Goal: Navigation & Orientation: Find specific page/section

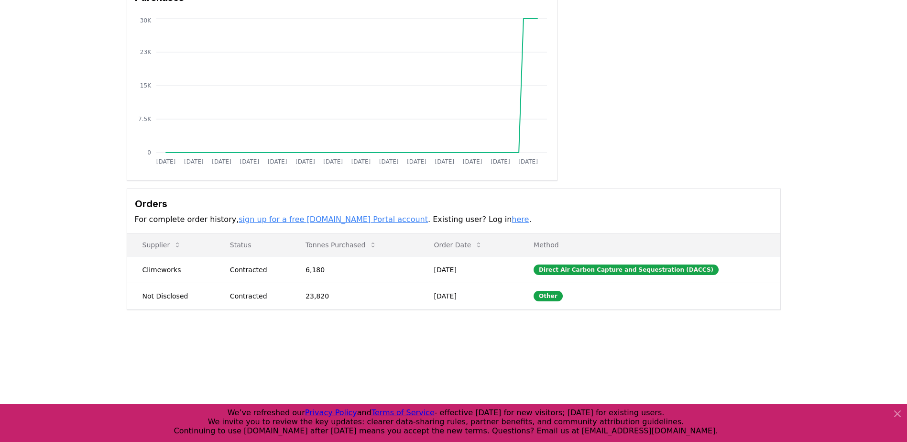
scroll to position [96, 0]
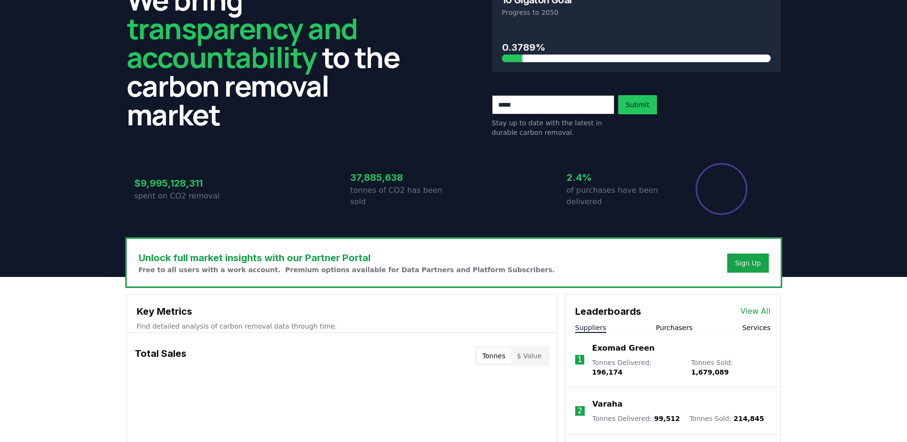
scroll to position [239, 0]
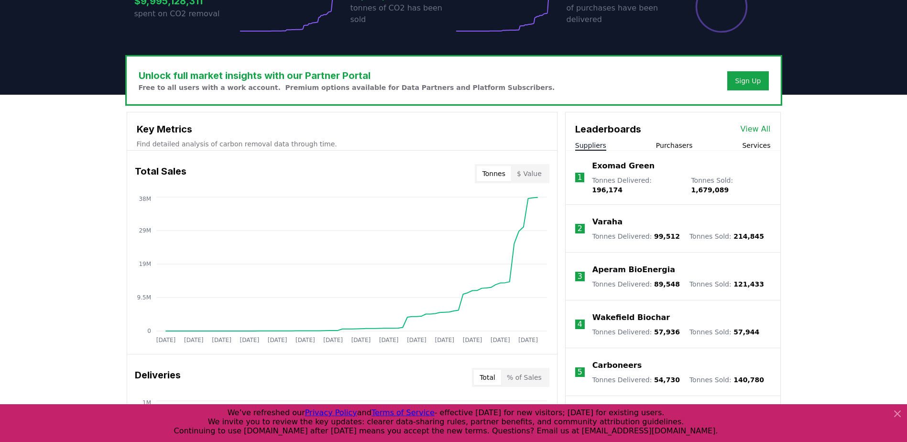
click at [668, 144] on button "Purchasers" at bounding box center [674, 145] width 37 height 10
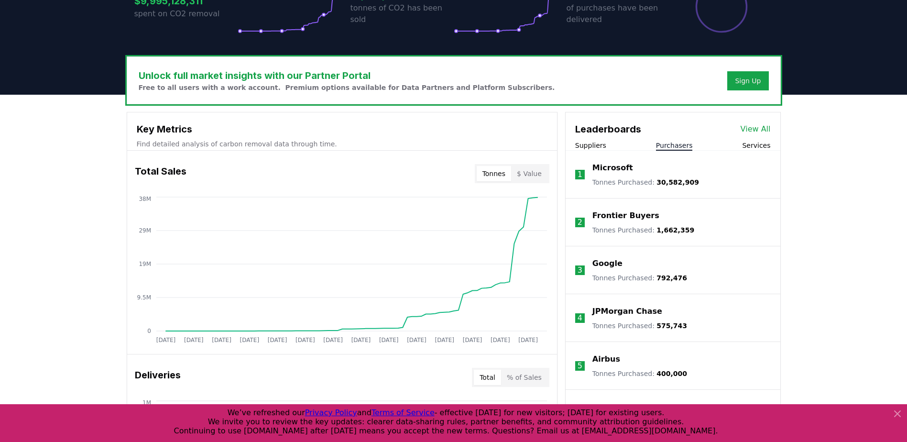
click at [754, 130] on link "View All" at bounding box center [755, 128] width 30 height 11
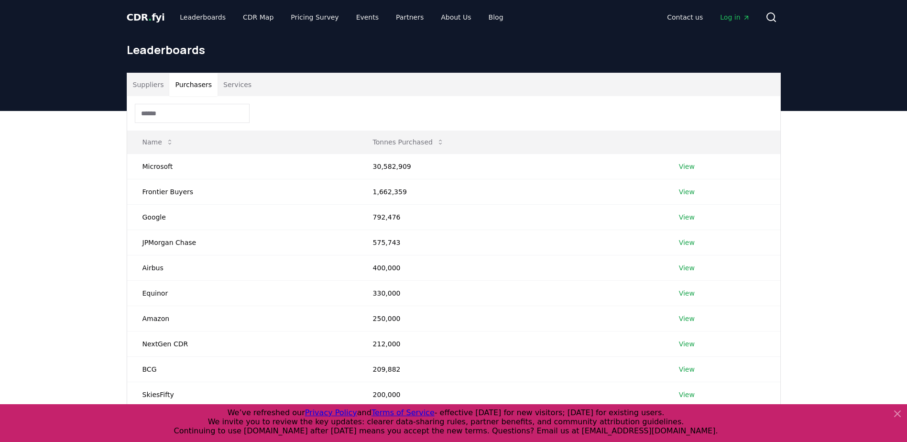
click at [170, 81] on button "Purchasers" at bounding box center [193, 84] width 48 height 23
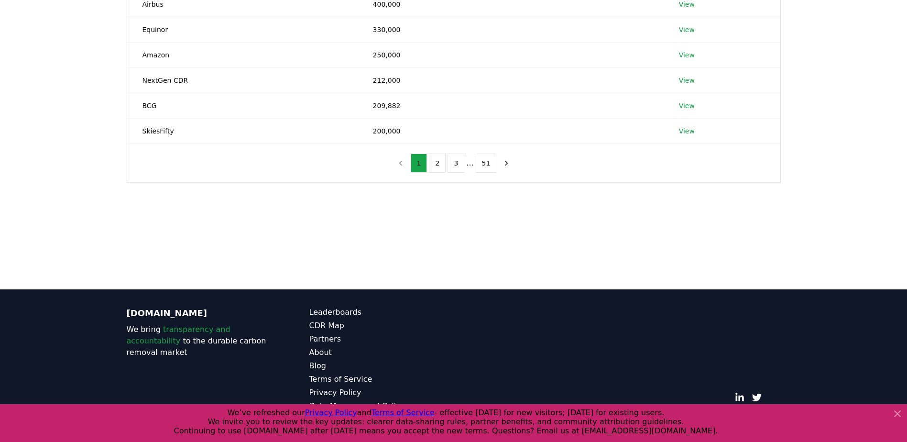
scroll to position [264, 0]
click at [451, 159] on button "3" at bounding box center [455, 162] width 17 height 19
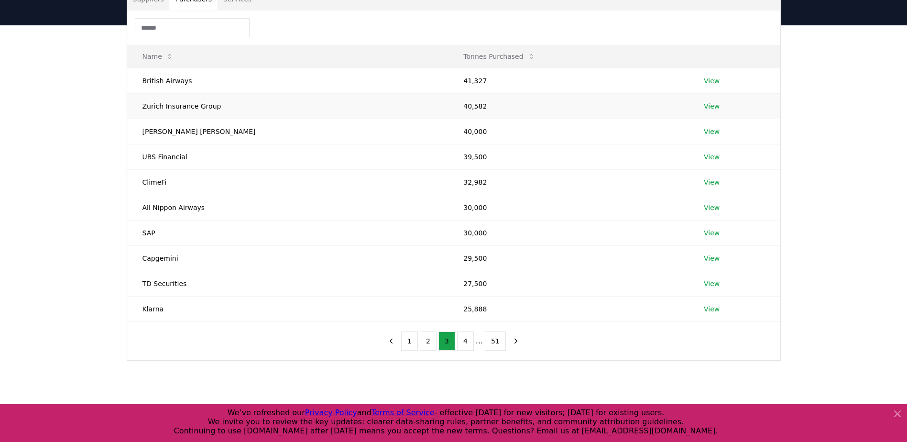
scroll to position [73, 0]
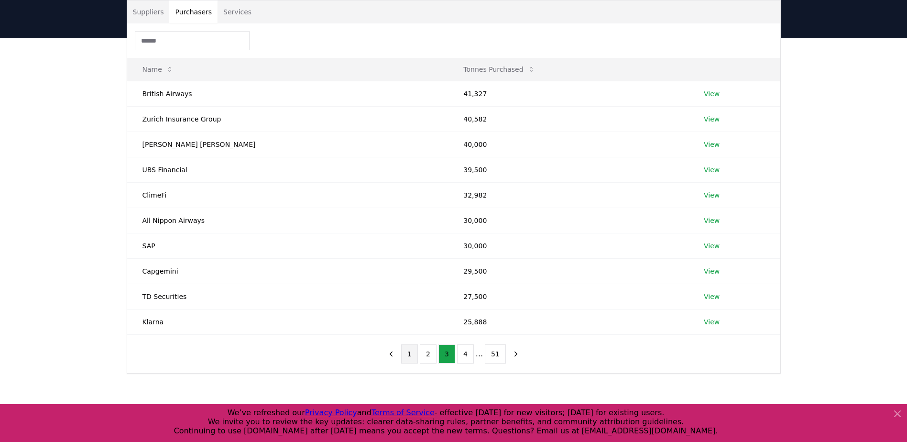
click at [415, 353] on button "1" at bounding box center [409, 353] width 17 height 19
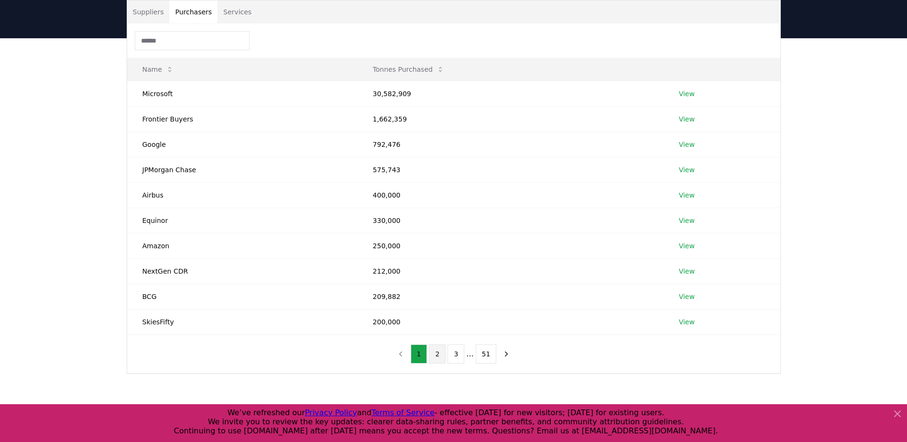
click at [442, 349] on button "2" at bounding box center [437, 353] width 17 height 19
